Goal: Task Accomplishment & Management: Manage account settings

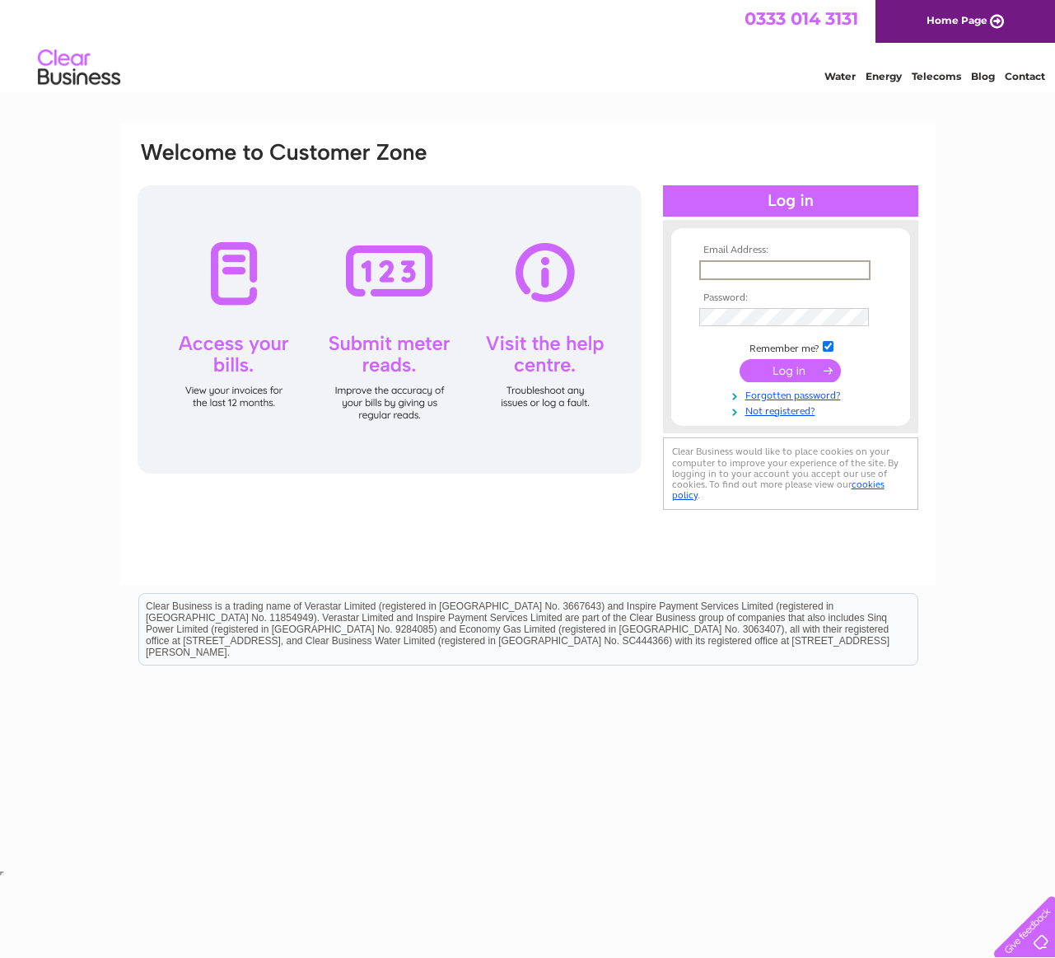
type input "[EMAIL_ADDRESS][DOMAIN_NAME]"
click at [903, 241] on div "Email Address: macleanbakery@btconnect.com Password:" at bounding box center [790, 326] width 255 height 180
click at [794, 365] on input "submit" at bounding box center [790, 369] width 101 height 23
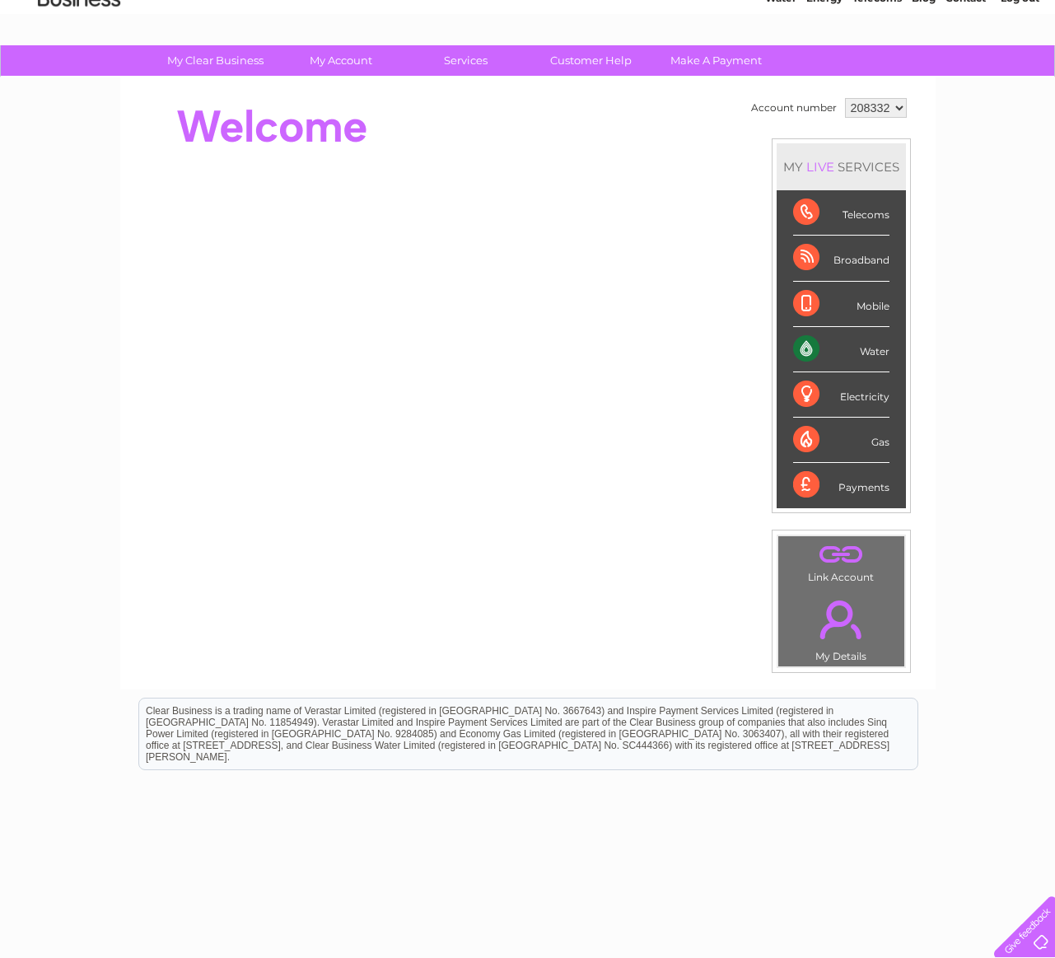
scroll to position [89, 0]
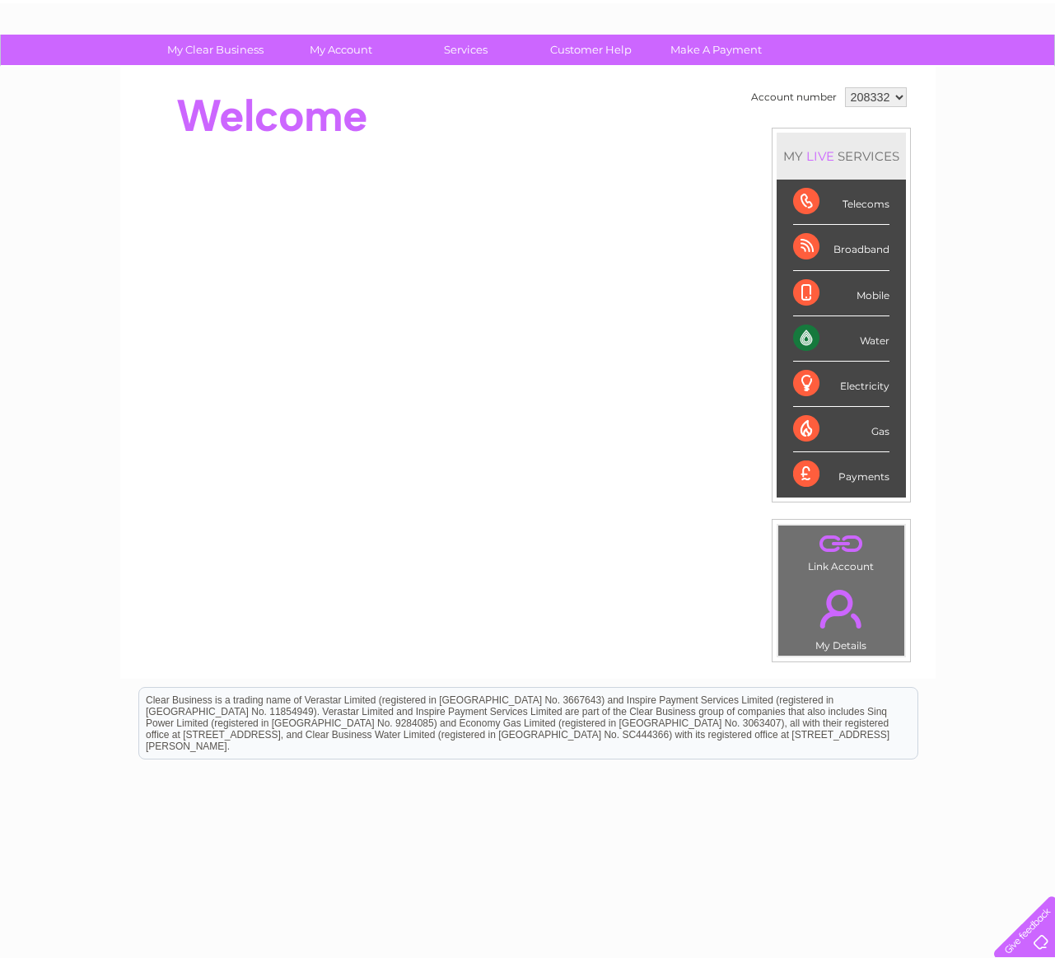
click at [890, 106] on select "208332" at bounding box center [876, 97] width 62 height 20
click at [845, 87] on select "208332" at bounding box center [876, 97] width 62 height 20
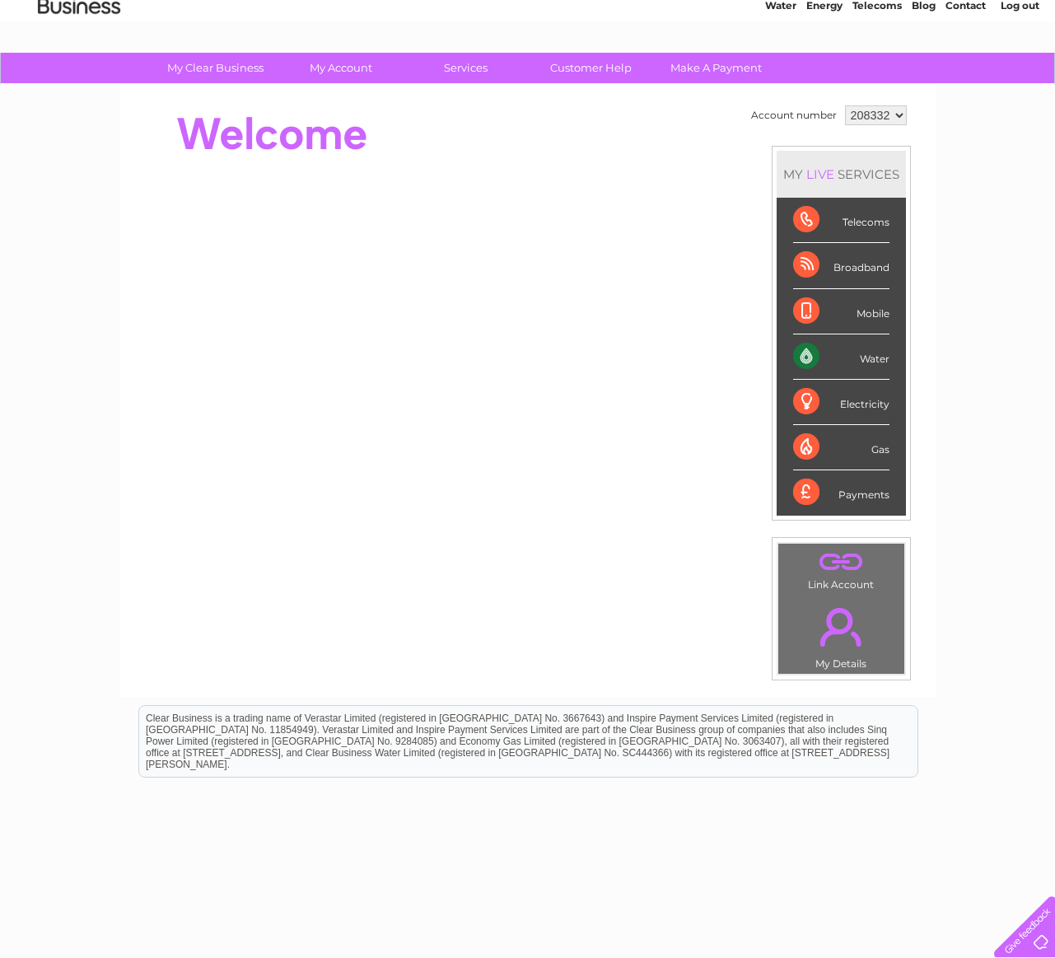
scroll to position [0, 0]
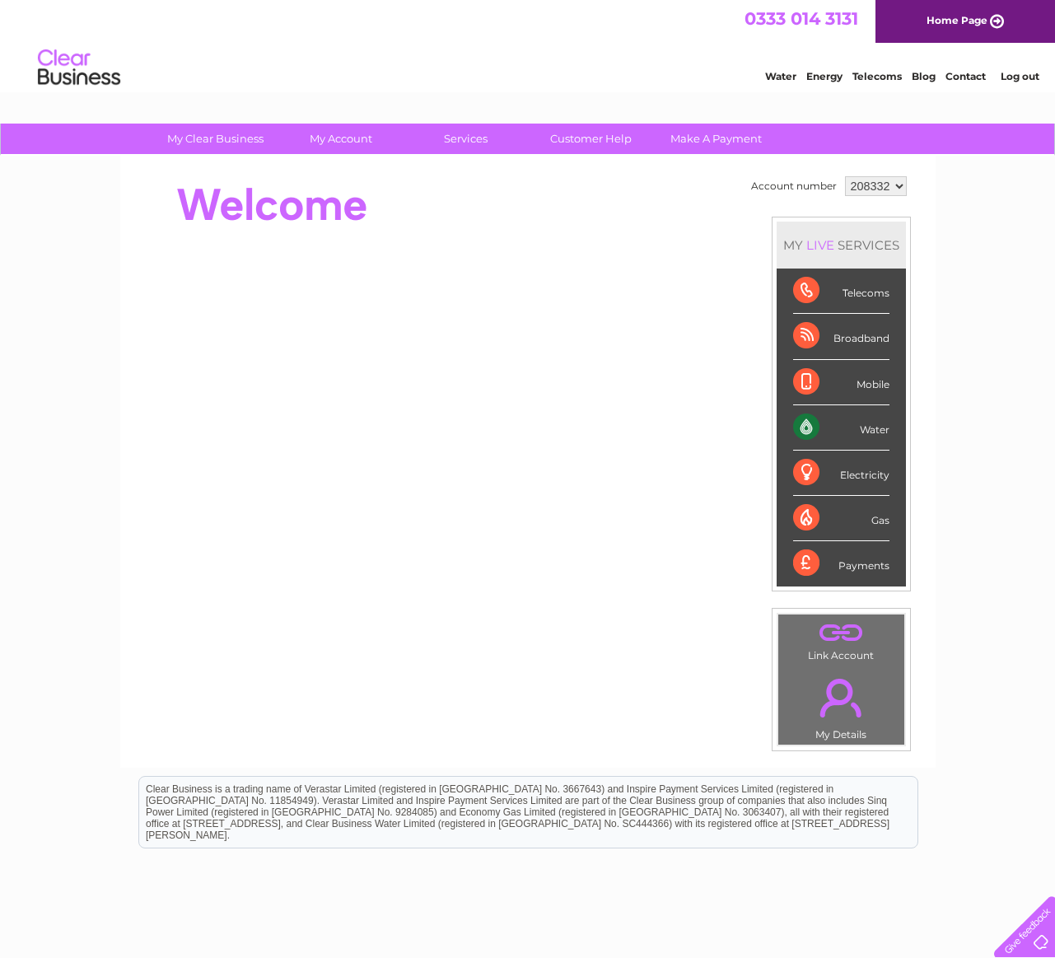
click at [800, 428] on div "Water" at bounding box center [841, 427] width 96 height 45
click at [834, 737] on td ". My Details" at bounding box center [842, 705] width 128 height 81
click at [859, 694] on link "." at bounding box center [842, 698] width 118 height 58
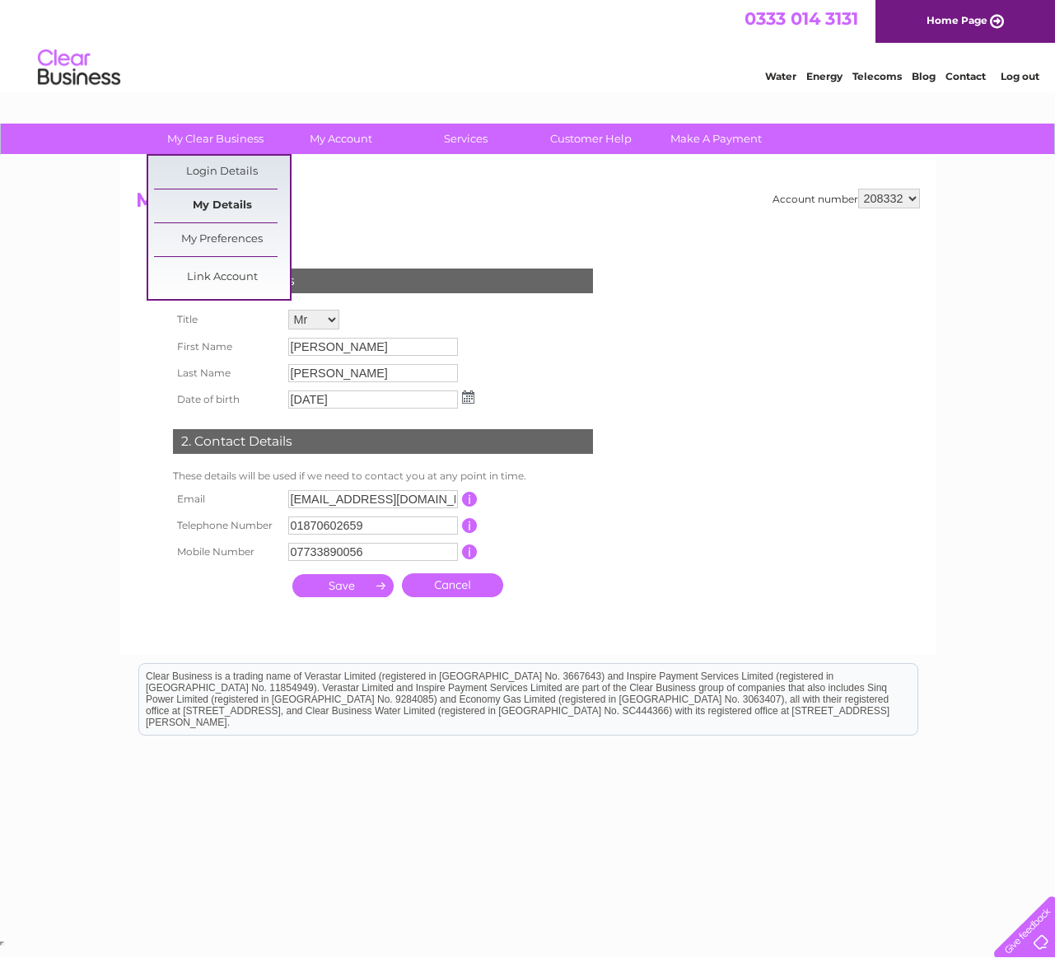
click at [227, 201] on link "My Details" at bounding box center [222, 206] width 136 height 33
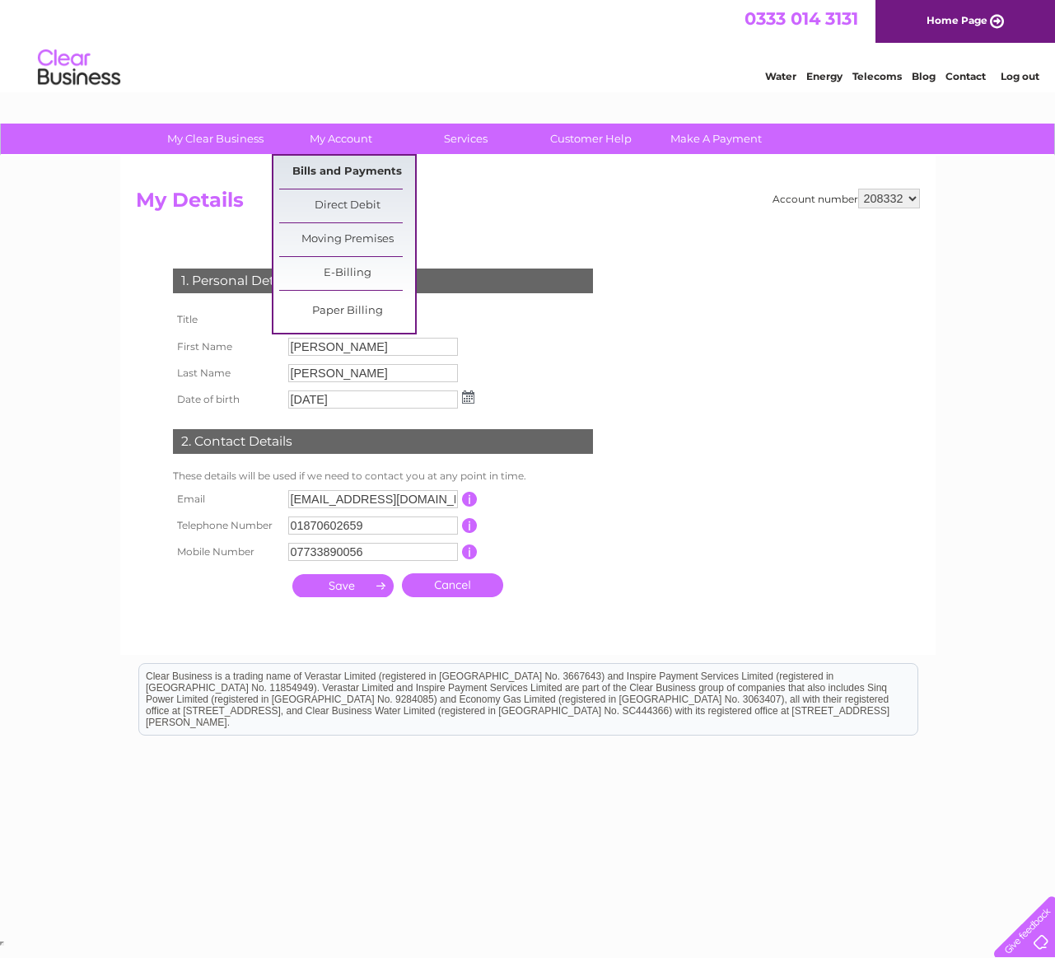
click at [336, 166] on link "Bills and Payments" at bounding box center [347, 172] width 136 height 33
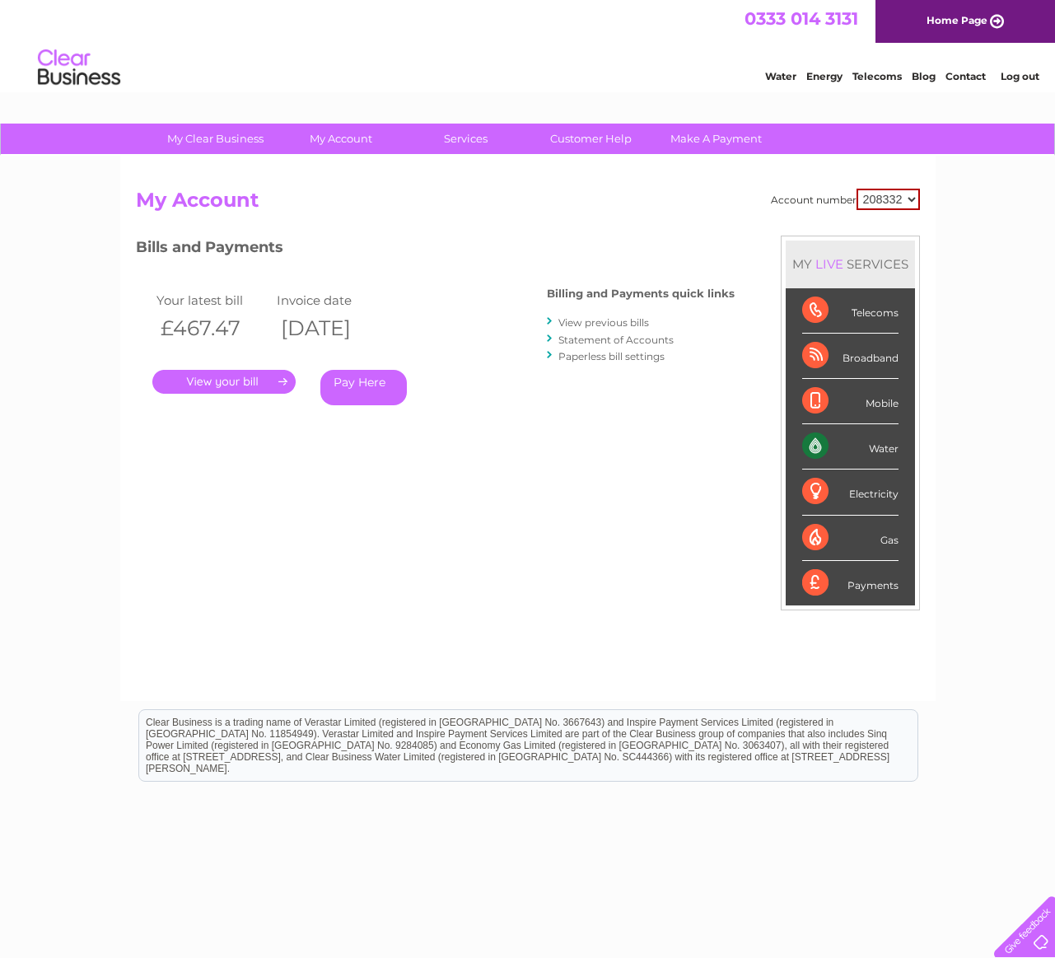
click at [522, 288] on div "Bills and Payments Billing and Payments quick links View previous bills Stateme…" at bounding box center [435, 333] width 599 height 194
click at [250, 377] on link "." at bounding box center [223, 382] width 143 height 24
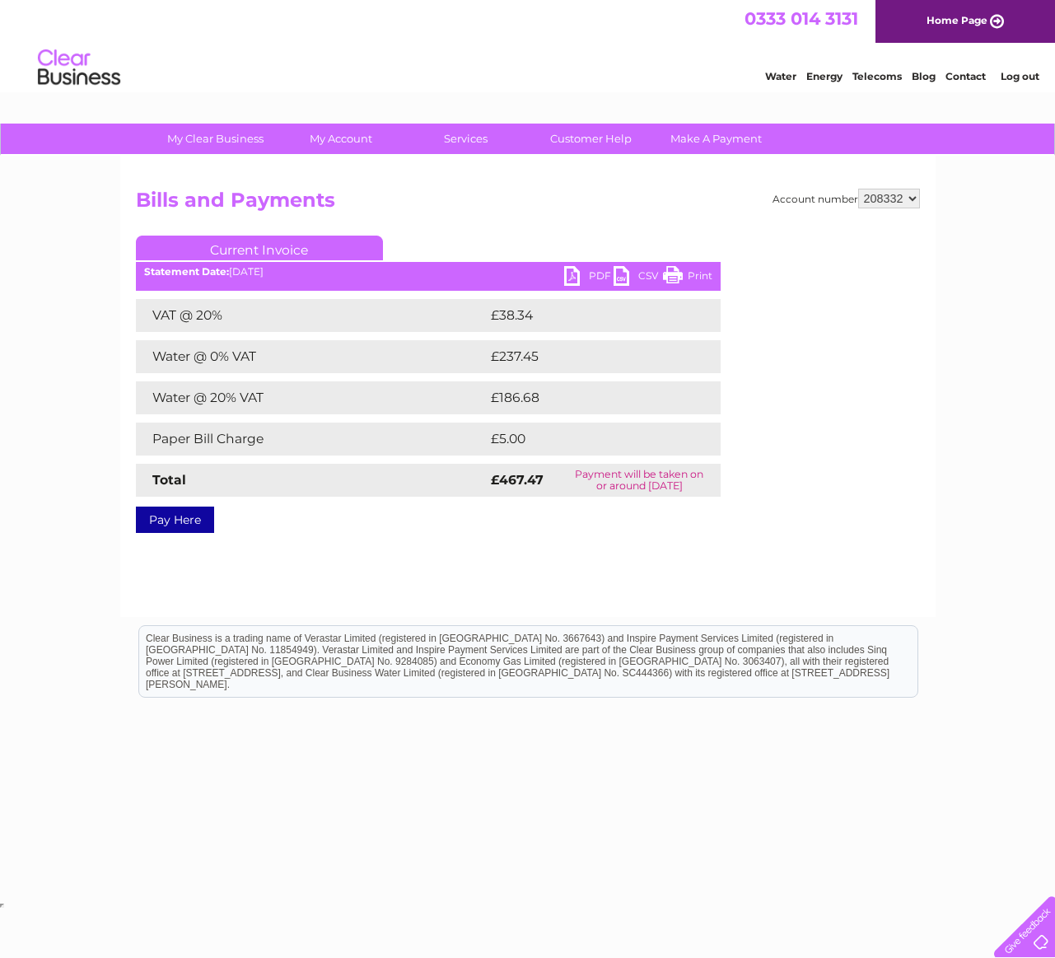
click at [322, 358] on td "Water @ 0% VAT" at bounding box center [311, 356] width 351 height 33
click at [321, 407] on td "Water @ 20% VAT" at bounding box center [311, 397] width 351 height 33
click at [690, 262] on ul "Current Invoice" at bounding box center [428, 251] width 585 height 30
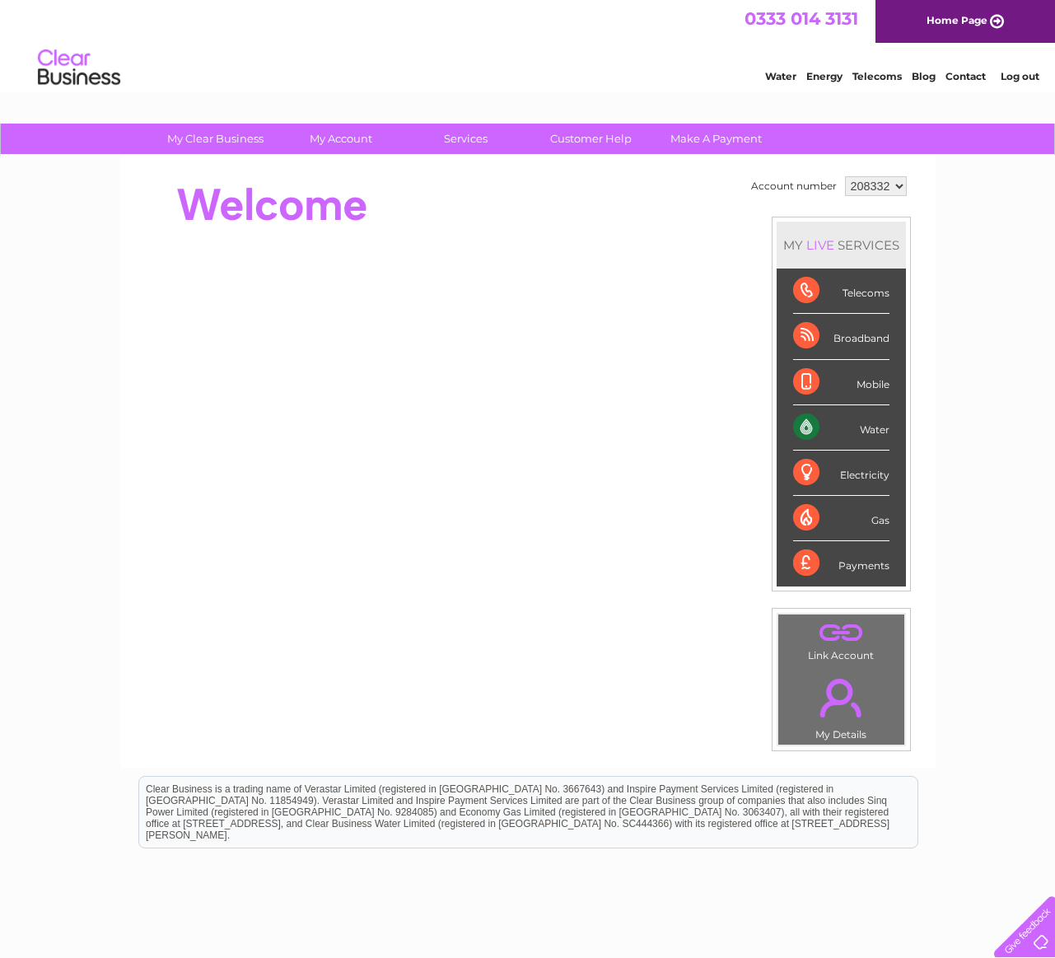
click at [996, 468] on div "My Clear Business Login Details My Details My Preferences Link Account My Accou…" at bounding box center [527, 587] width 1055 height 926
click at [574, 138] on link "Customer Help" at bounding box center [591, 139] width 136 height 30
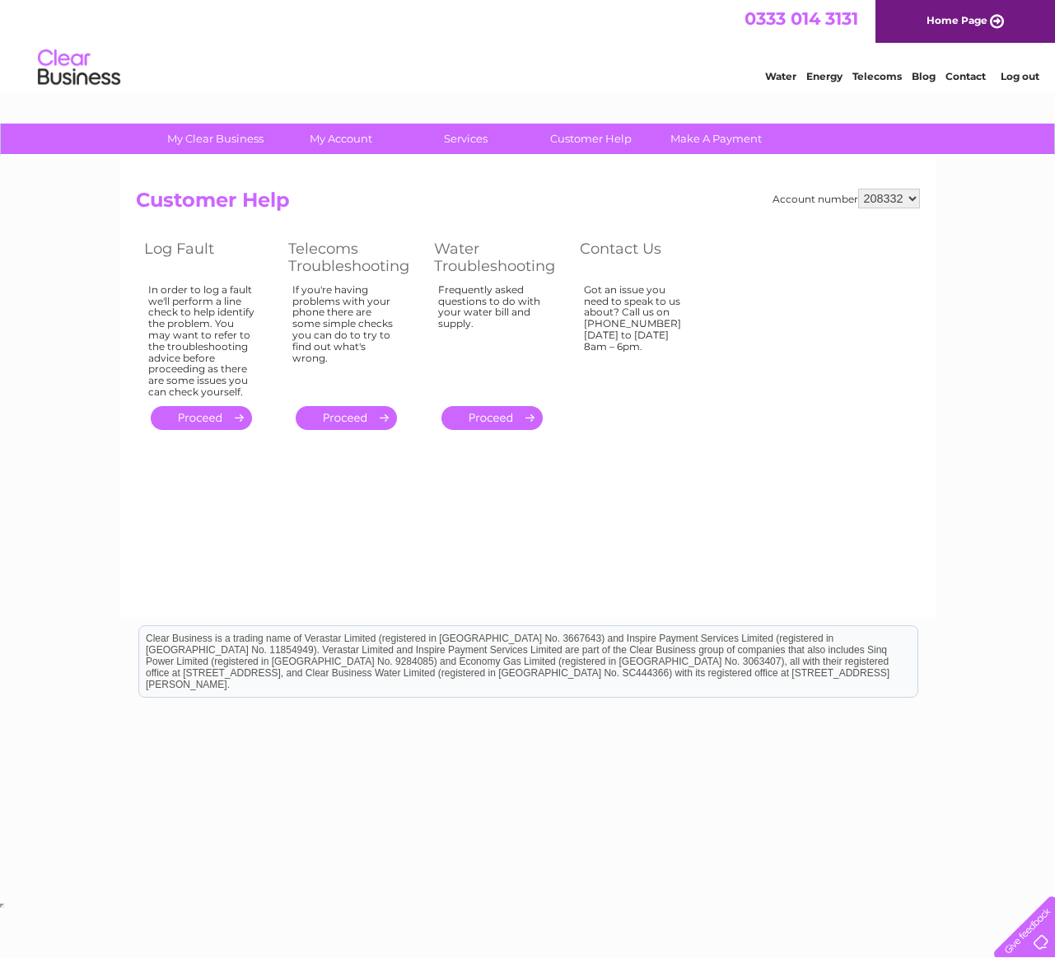
click at [953, 82] on link "Contact" at bounding box center [966, 76] width 40 height 12
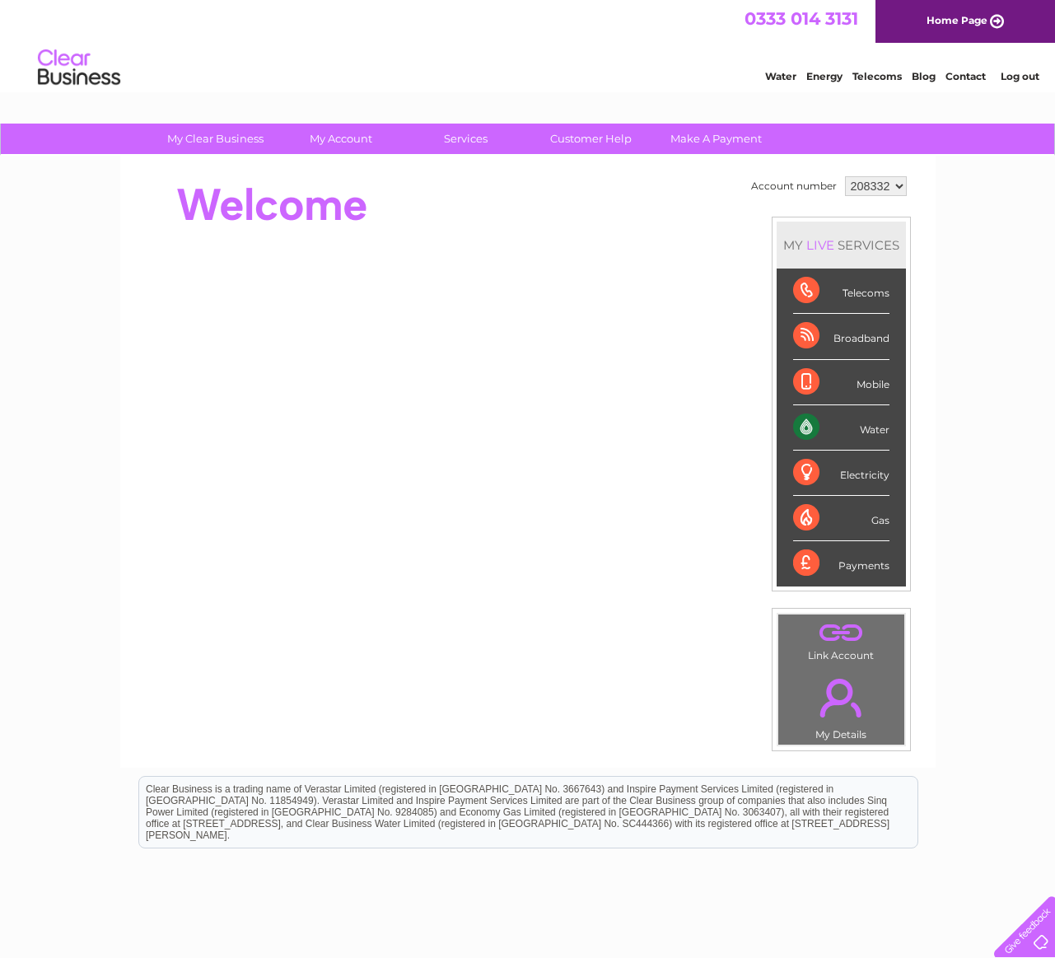
click at [981, 309] on div "My Clear Business Login Details My Details My Preferences Link Account My Accou…" at bounding box center [527, 587] width 1055 height 926
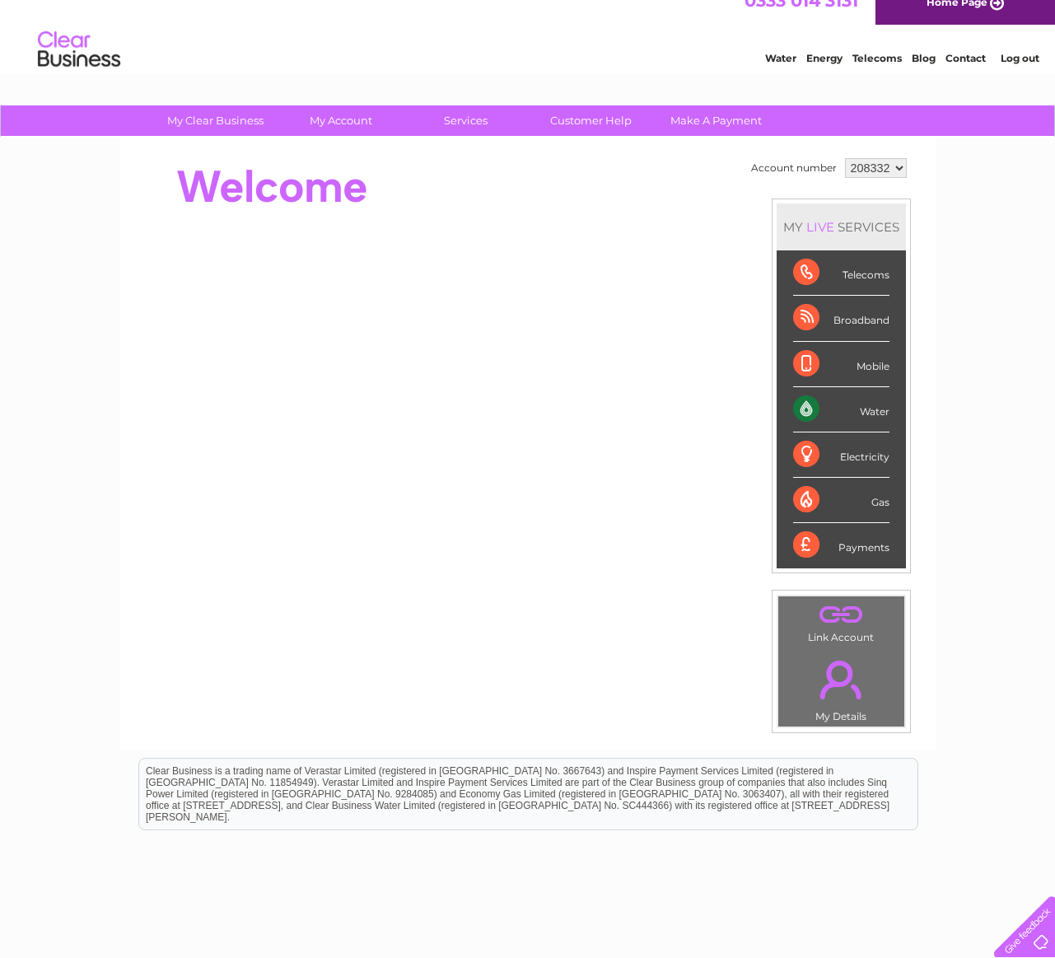
scroll to position [106, 0]
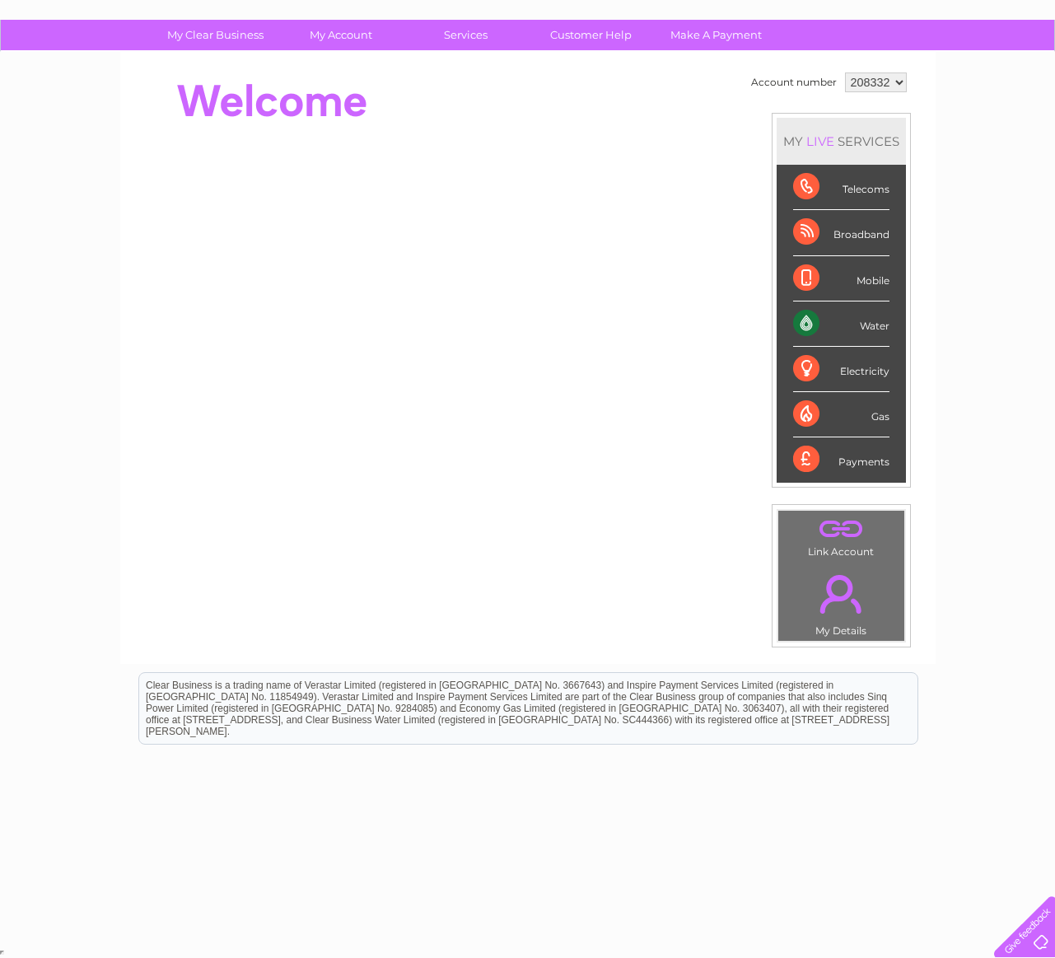
click at [946, 374] on div "My Clear Business Login Details My Details My Preferences Link Account My Accou…" at bounding box center [527, 483] width 1055 height 926
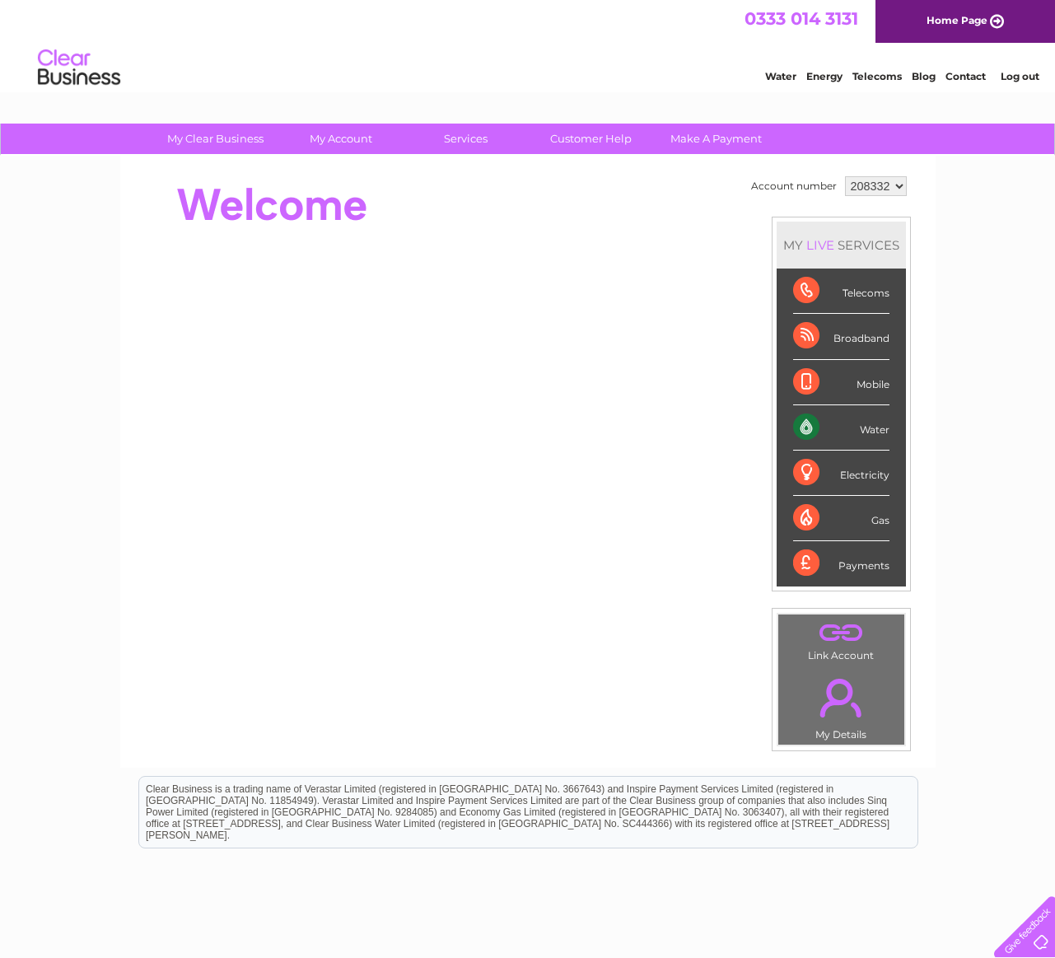
scroll to position [9, 0]
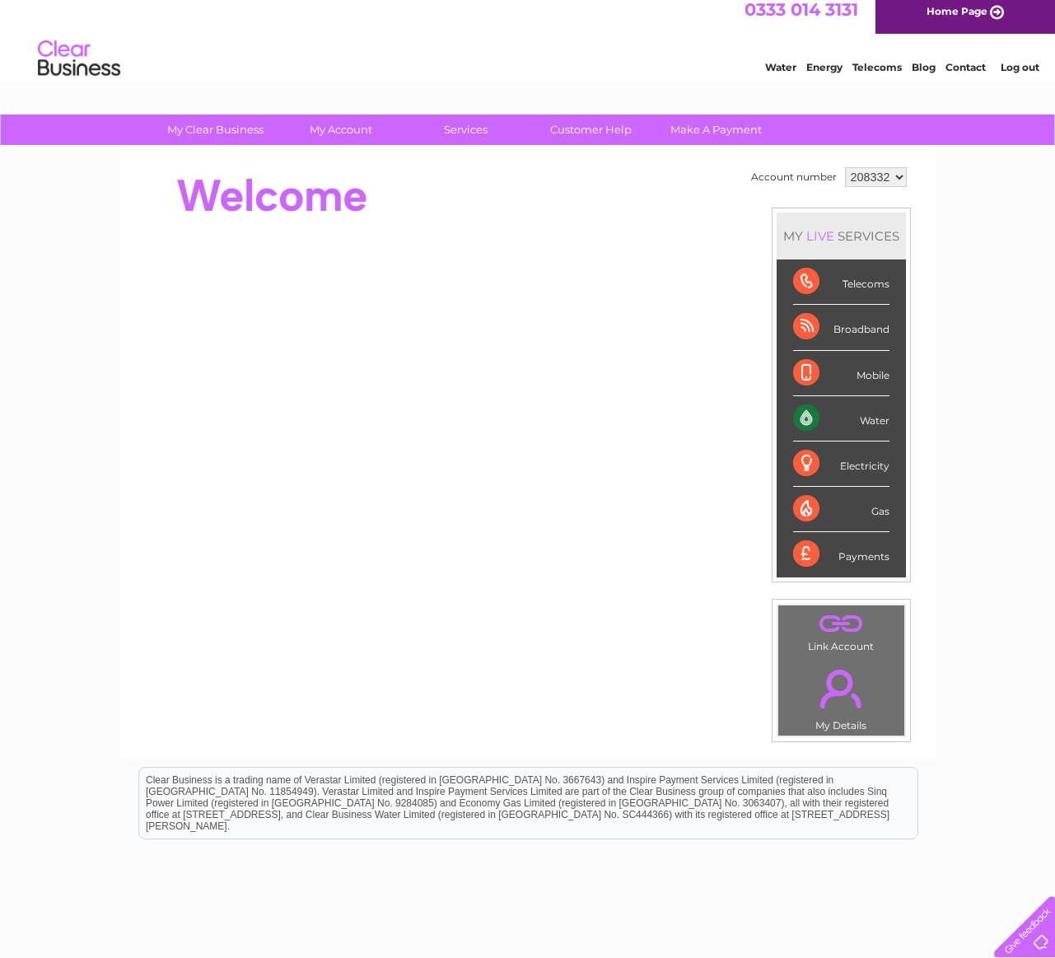
click at [883, 180] on select "208332" at bounding box center [876, 177] width 62 height 20
click at [845, 167] on select "208332" at bounding box center [876, 177] width 62 height 20
